Goal: Task Accomplishment & Management: Manage account settings

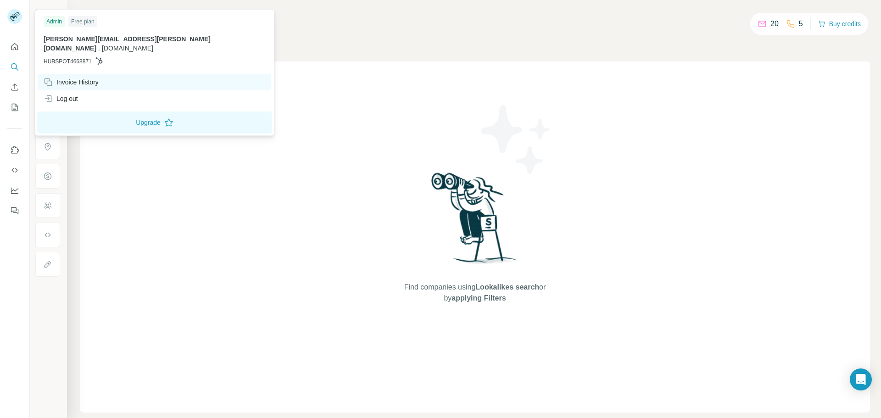
click at [67, 78] on div "Invoice History" at bounding box center [71, 82] width 55 height 9
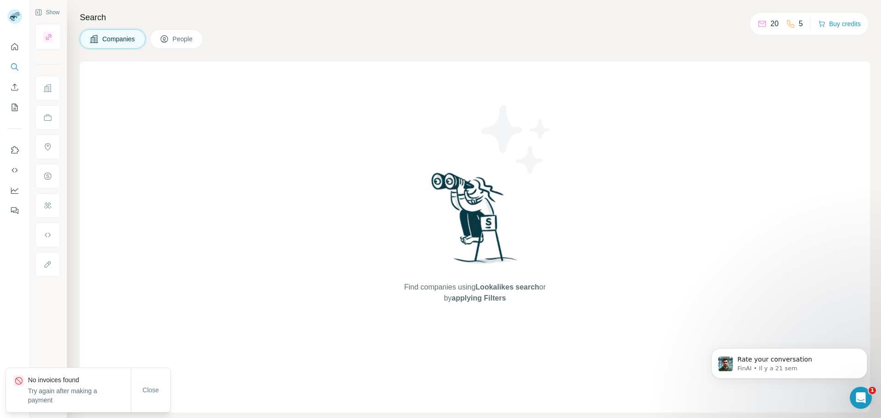
click at [781, 25] on div "20 5" at bounding box center [779, 23] width 45 height 13
click at [768, 22] on div "20" at bounding box center [767, 23] width 21 height 11
click at [762, 27] on icon at bounding box center [761, 24] width 7 height 6
click at [776, 25] on p "20" at bounding box center [774, 23] width 8 height 11
click at [167, 36] on icon at bounding box center [164, 38] width 9 height 9
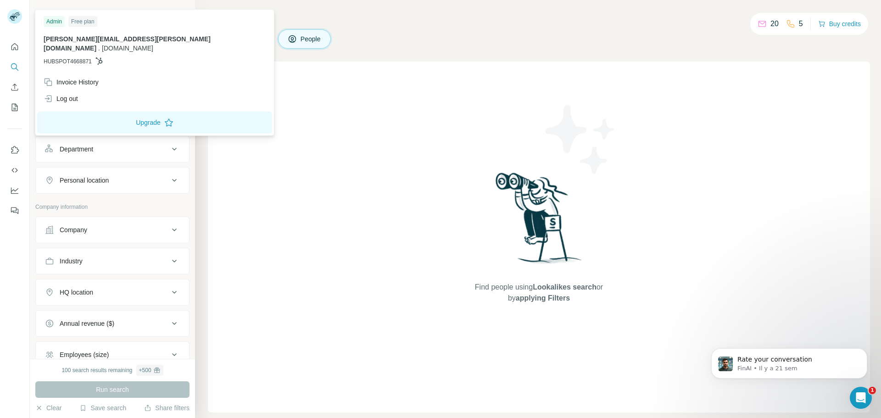
click at [20, 15] on rect at bounding box center [14, 16] width 15 height 15
click at [771, 24] on p "20" at bounding box center [774, 23] width 8 height 11
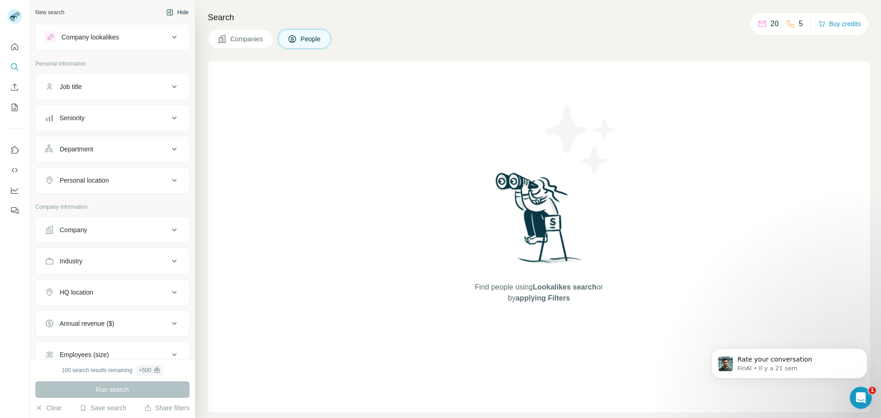
click at [172, 15] on button "Hide" at bounding box center [177, 13] width 35 height 14
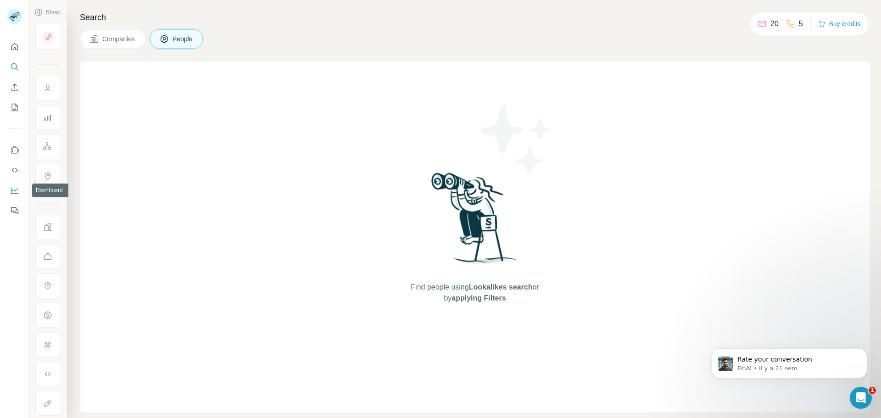
click at [11, 192] on icon "Dashboard" at bounding box center [14, 191] width 7 height 6
